Goal: Find specific page/section: Find specific page/section

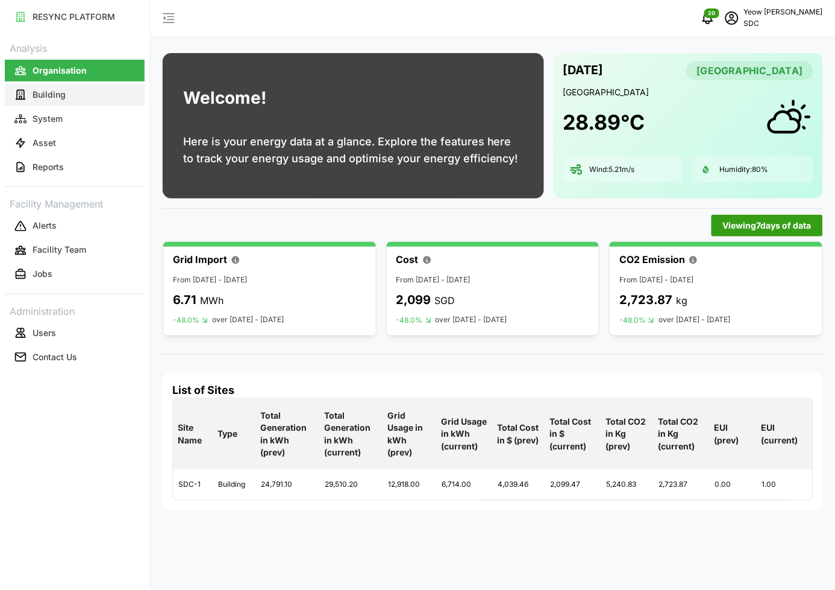
click at [63, 99] on p "Building" at bounding box center [49, 95] width 33 height 12
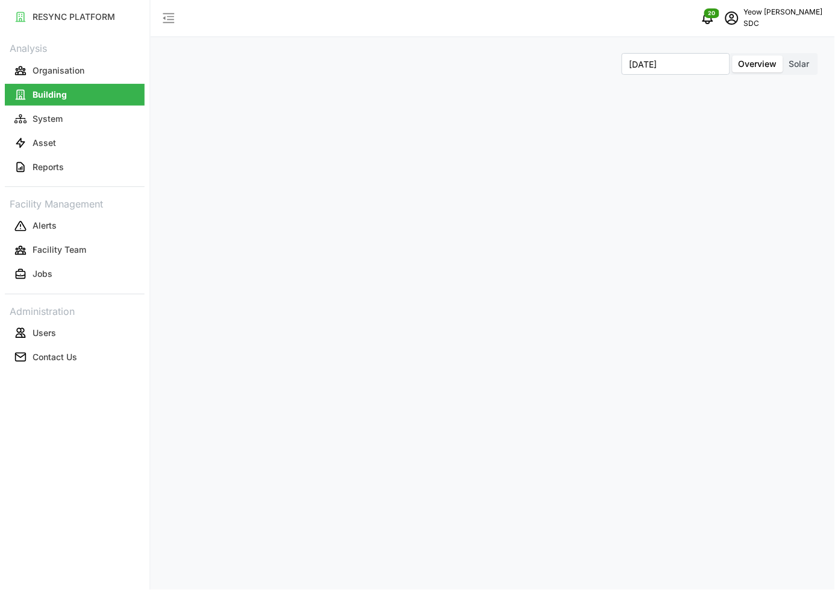
click at [804, 60] on span "Solar" at bounding box center [800, 63] width 20 height 10
click at [784, 55] on input "Solar" at bounding box center [784, 55] width 0 height 0
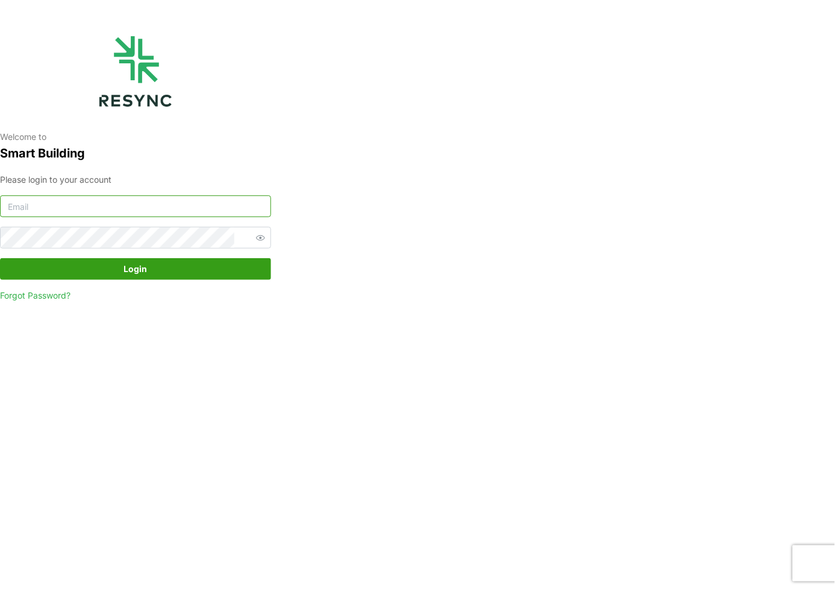
type input "[PERSON_NAME][EMAIL_ADDRESS][DOMAIN_NAME]"
click at [130, 268] on span "Login" at bounding box center [136, 269] width 24 height 20
